Goal: Task Accomplishment & Management: Use online tool/utility

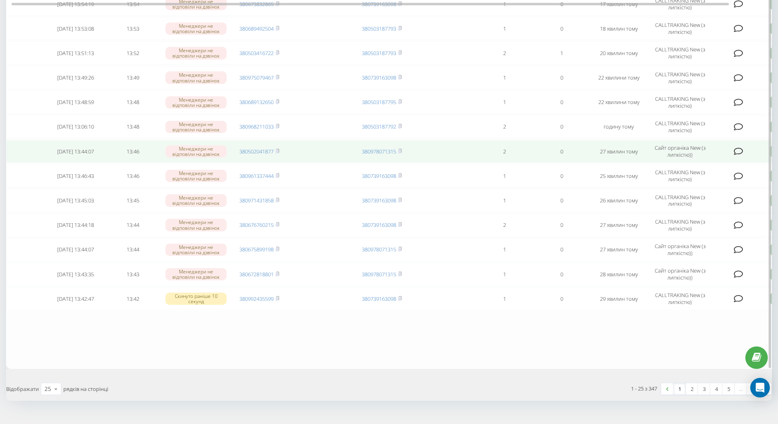
scroll to position [431, 0]
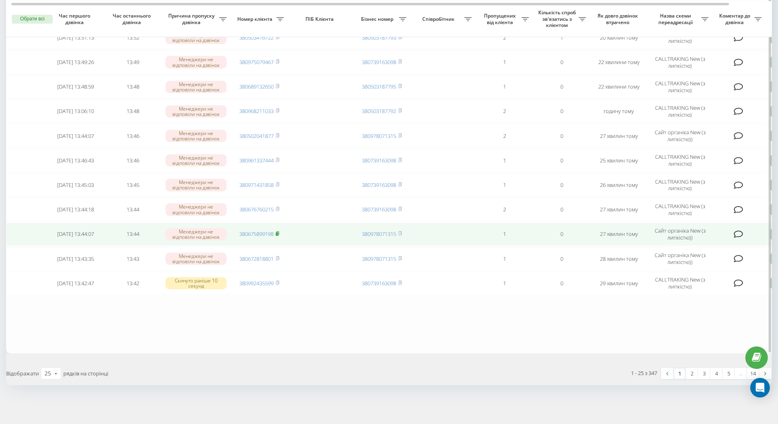
click at [278, 234] on rect at bounding box center [277, 234] width 2 height 4
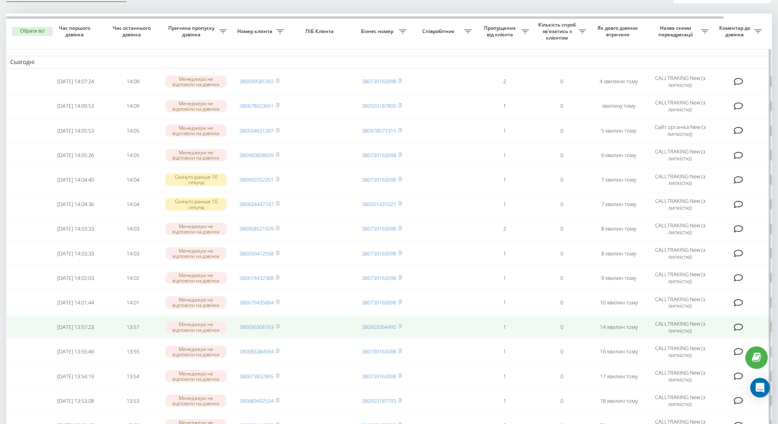
scroll to position [82, 0]
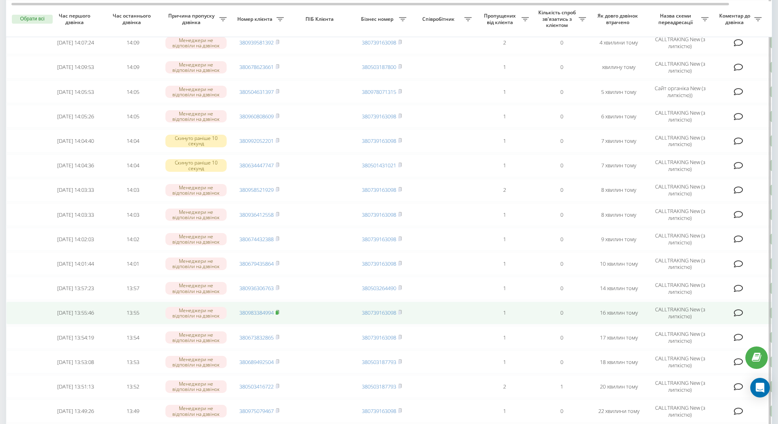
click at [279, 313] on icon at bounding box center [278, 312] width 4 height 5
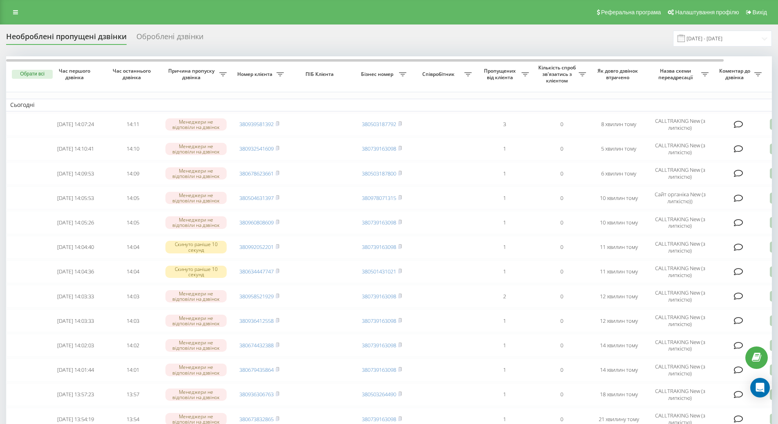
scroll to position [245, 0]
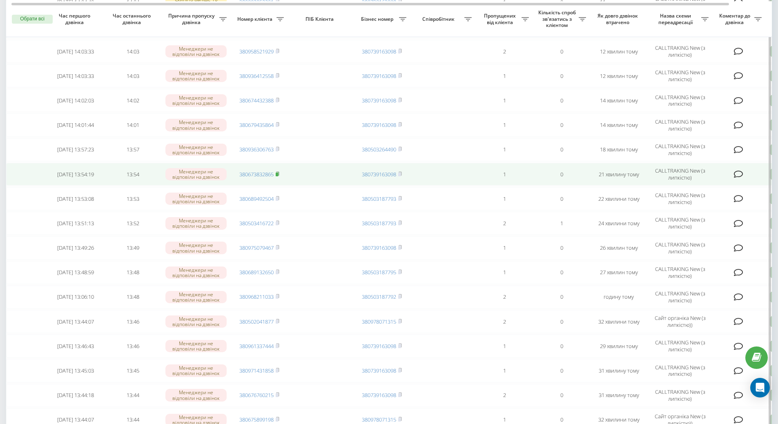
click at [277, 172] on icon at bounding box center [278, 174] width 4 height 5
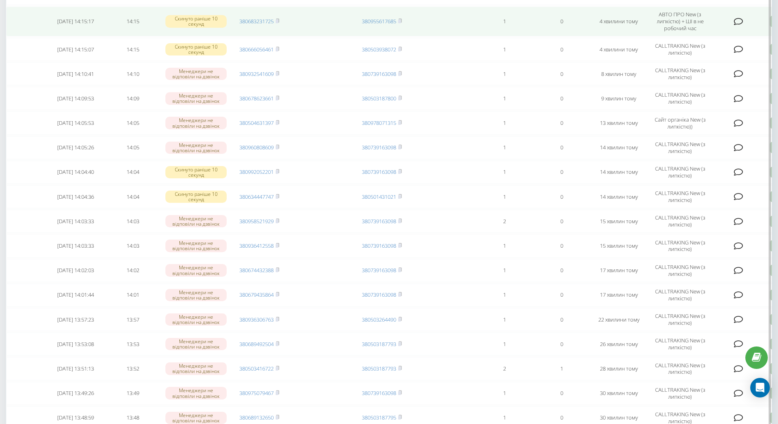
scroll to position [204, 0]
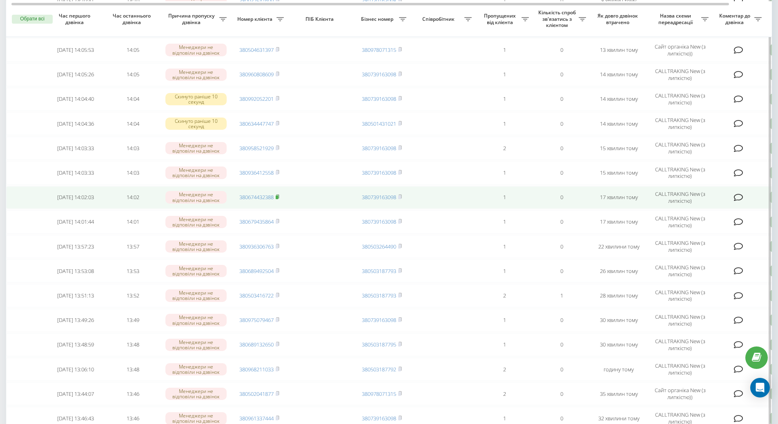
click at [277, 196] on rect at bounding box center [277, 198] width 2 height 4
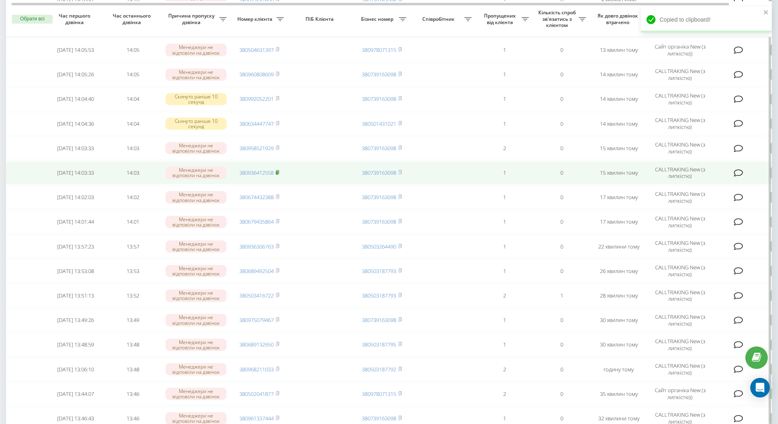
click at [278, 174] on rect at bounding box center [277, 173] width 2 height 4
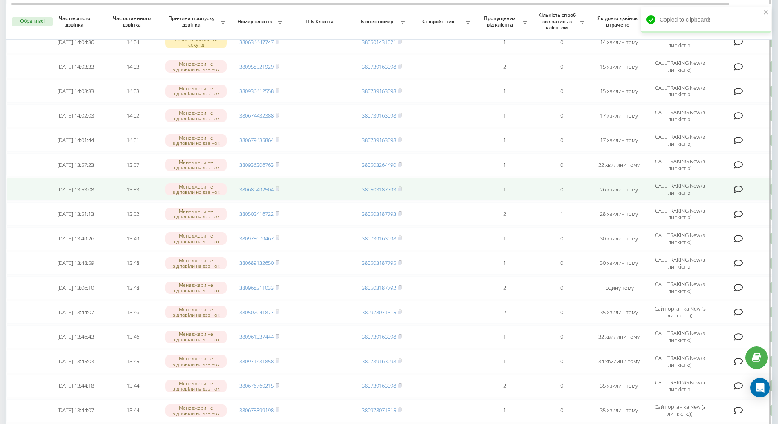
scroll to position [327, 0]
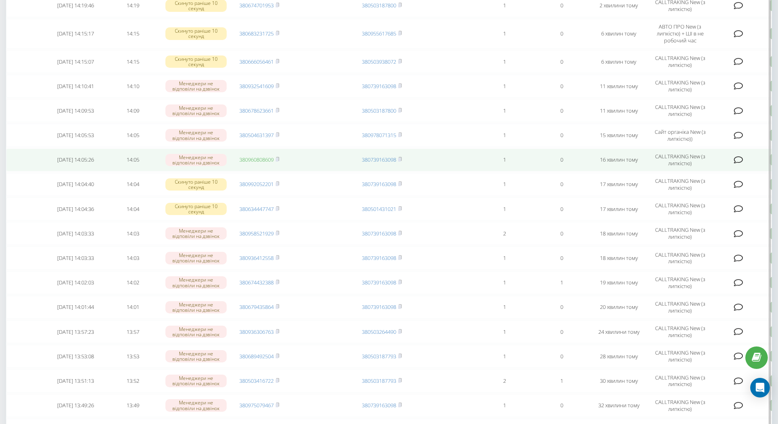
scroll to position [234, 0]
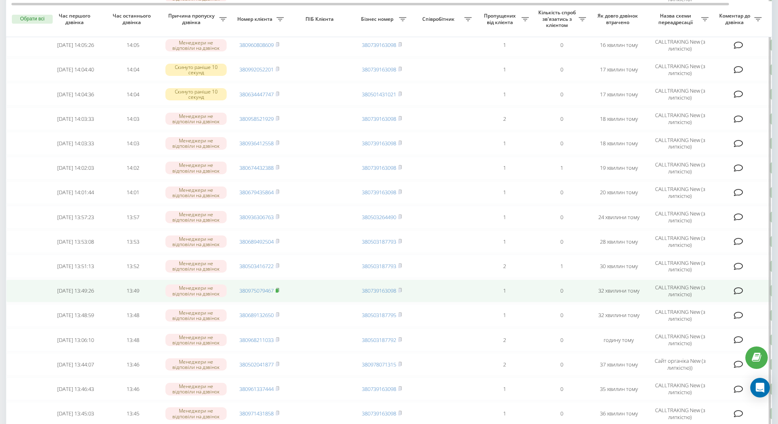
click at [279, 290] on icon at bounding box center [278, 290] width 4 height 5
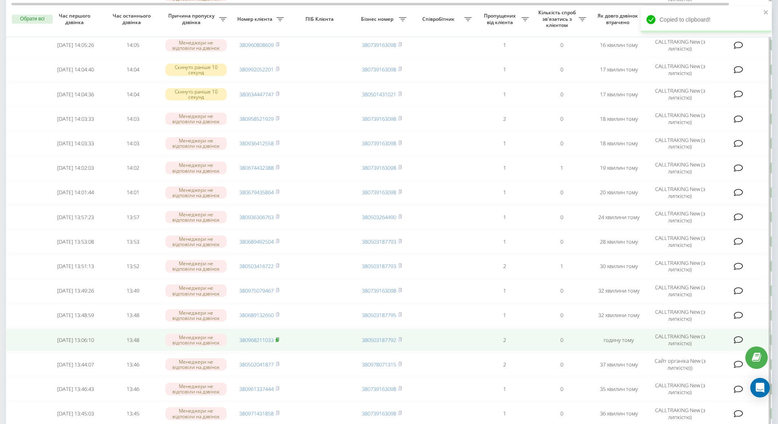
click at [278, 341] on rect at bounding box center [277, 340] width 2 height 4
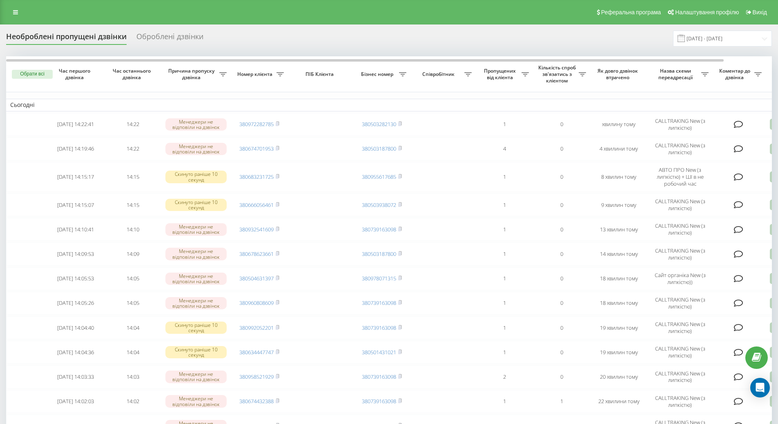
click at [155, 38] on div "Оброблені дзвінки" at bounding box center [169, 38] width 67 height 13
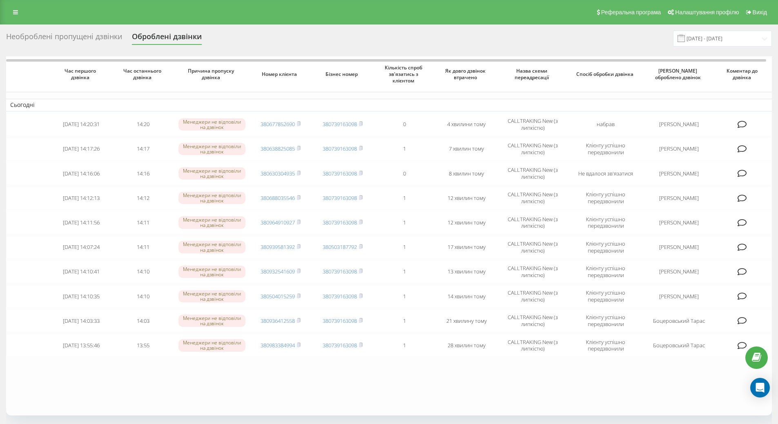
click at [113, 37] on div "Необроблені пропущені дзвінки" at bounding box center [64, 38] width 116 height 13
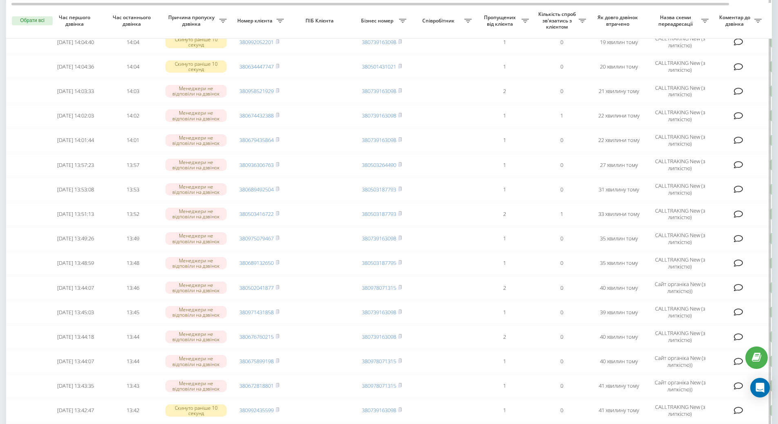
scroll to position [438, 0]
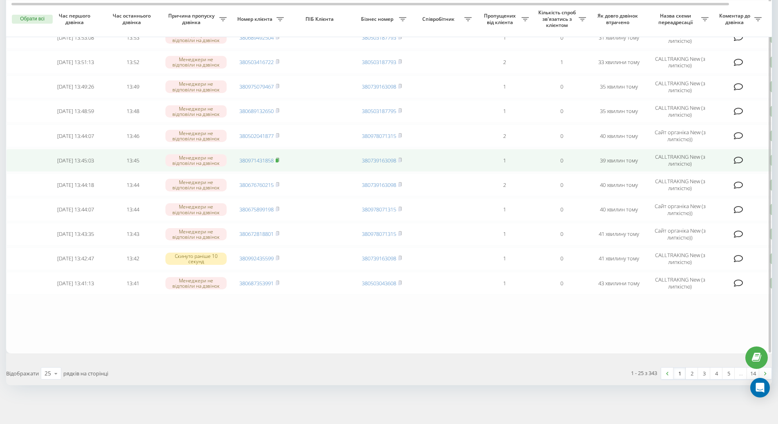
click at [279, 161] on icon at bounding box center [277, 160] width 3 height 4
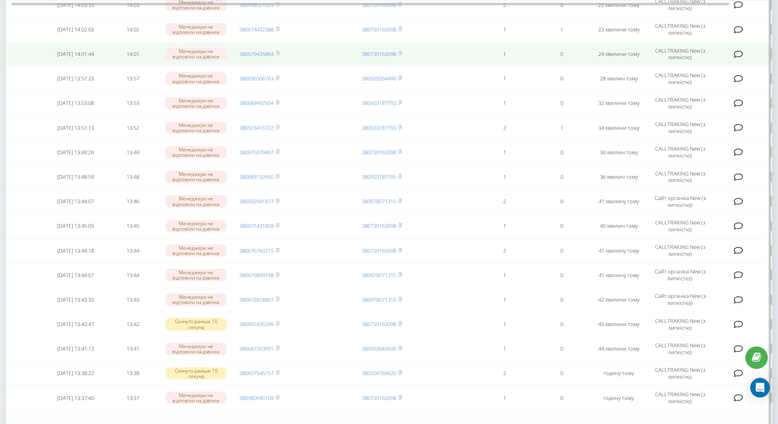
scroll to position [327, 0]
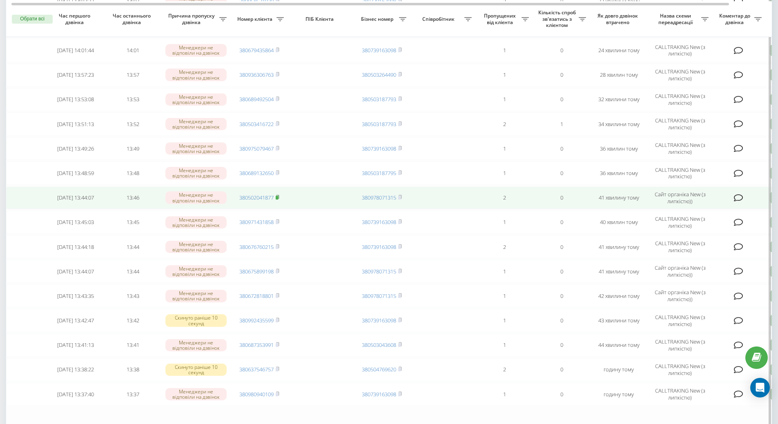
click at [278, 198] on rect at bounding box center [277, 198] width 2 height 4
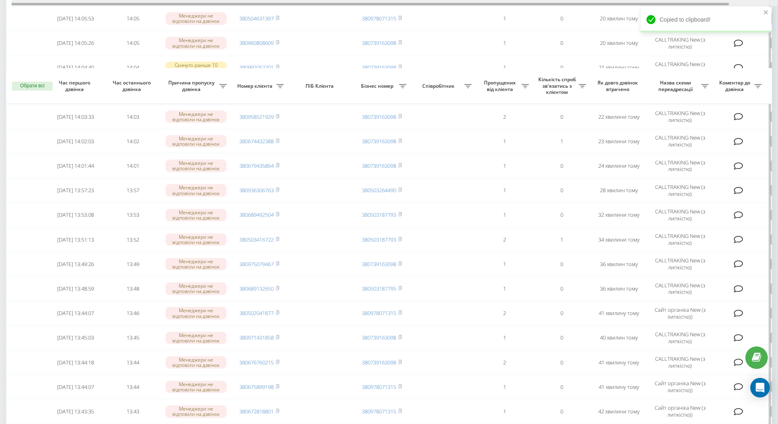
scroll to position [204, 0]
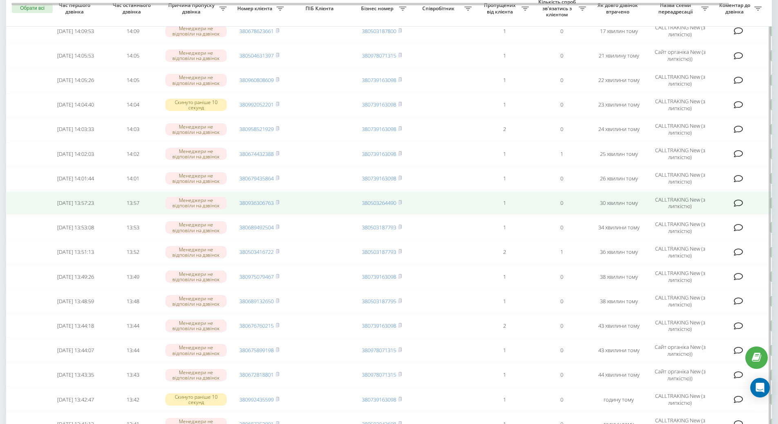
scroll to position [204, 0]
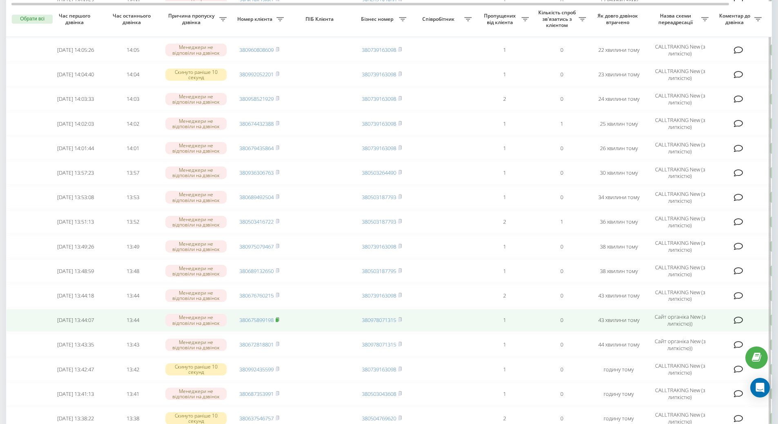
click at [279, 320] on icon at bounding box center [277, 320] width 3 height 4
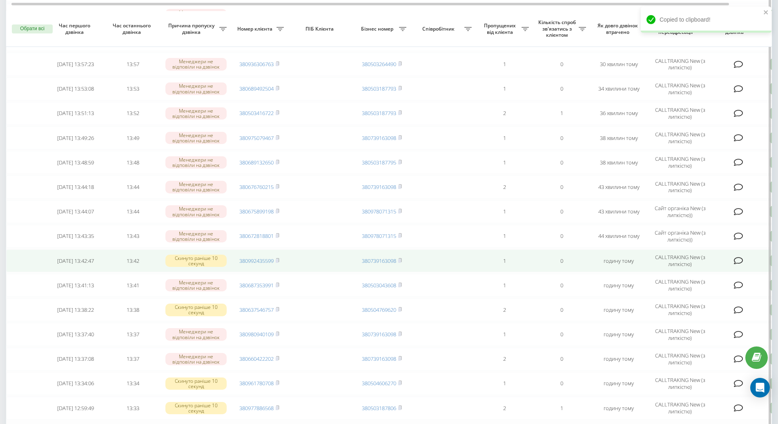
scroll to position [327, 0]
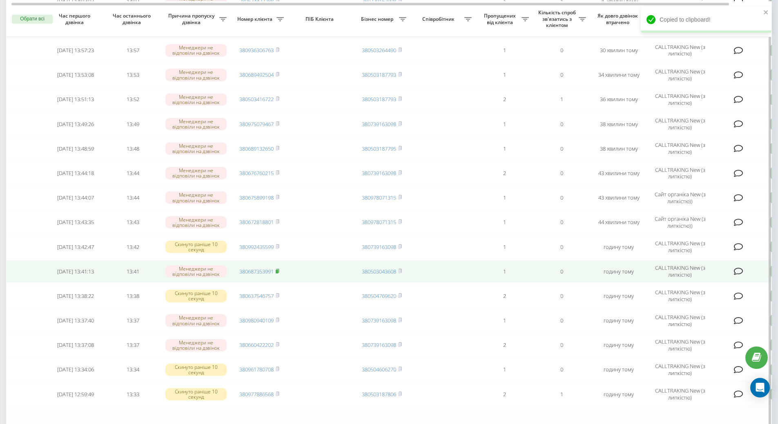
click at [279, 271] on icon at bounding box center [278, 271] width 4 height 5
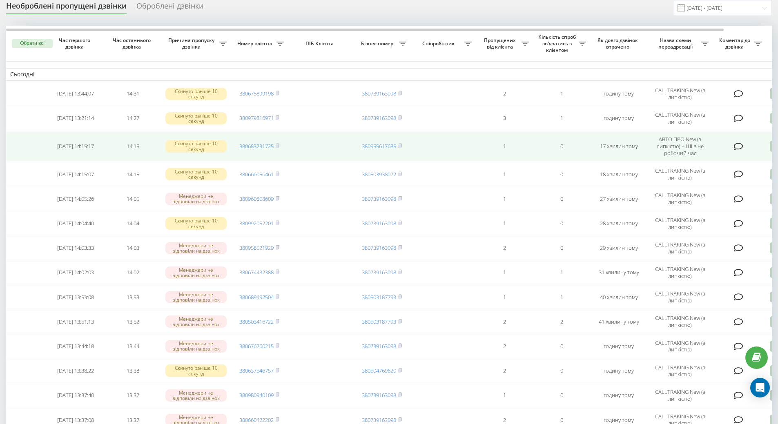
scroll to position [17, 0]
